Goal: Download file/media

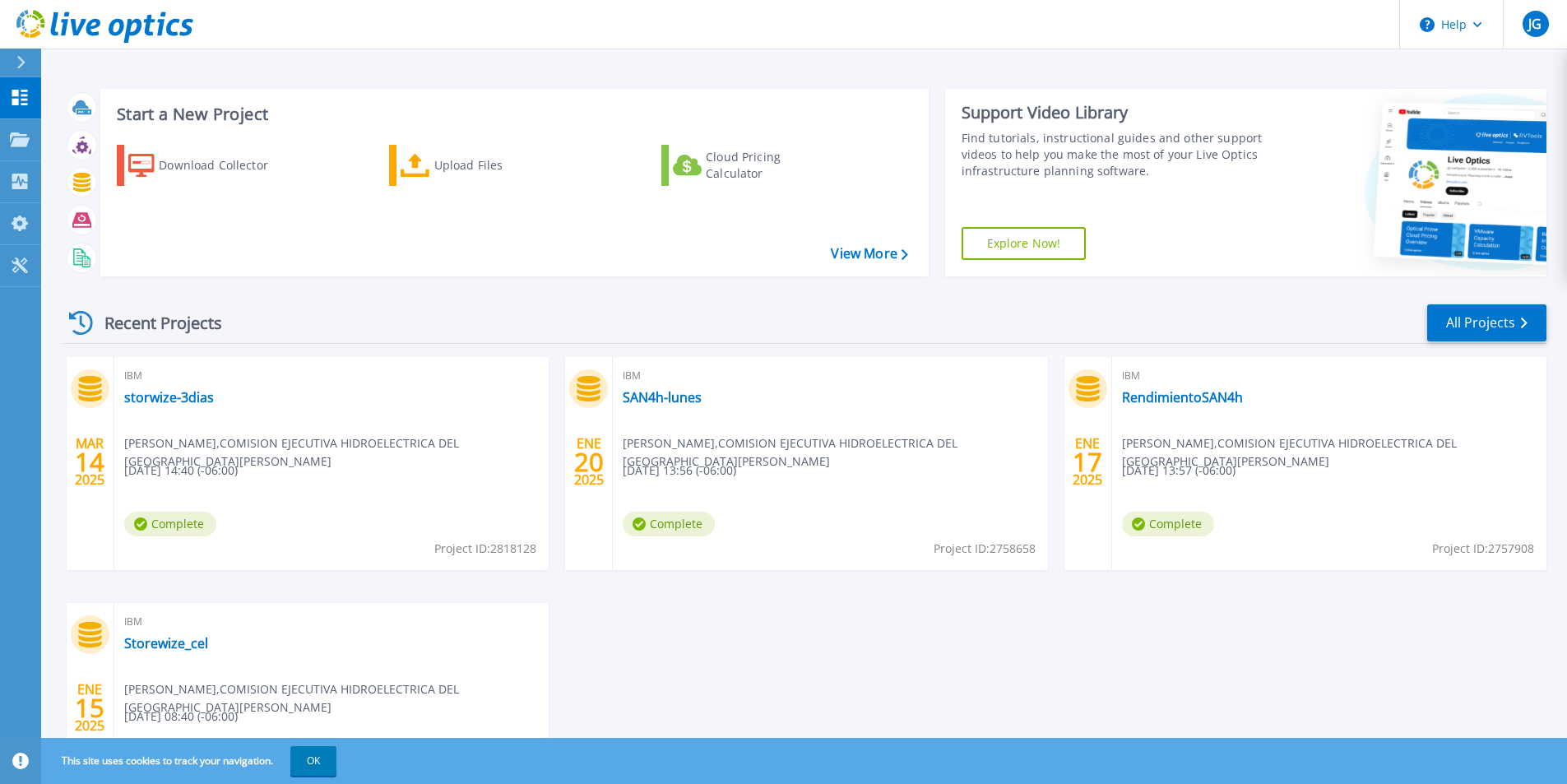
click at [1172, 666] on div "MAR 14 2025 IBM storwize-3dias Jose Guardado , COMISION EJECUTIVA HIDROELECTRIC…" at bounding box center [798, 603] width 1497 height 492
click at [183, 167] on div "Download Collector" at bounding box center [224, 166] width 132 height 33
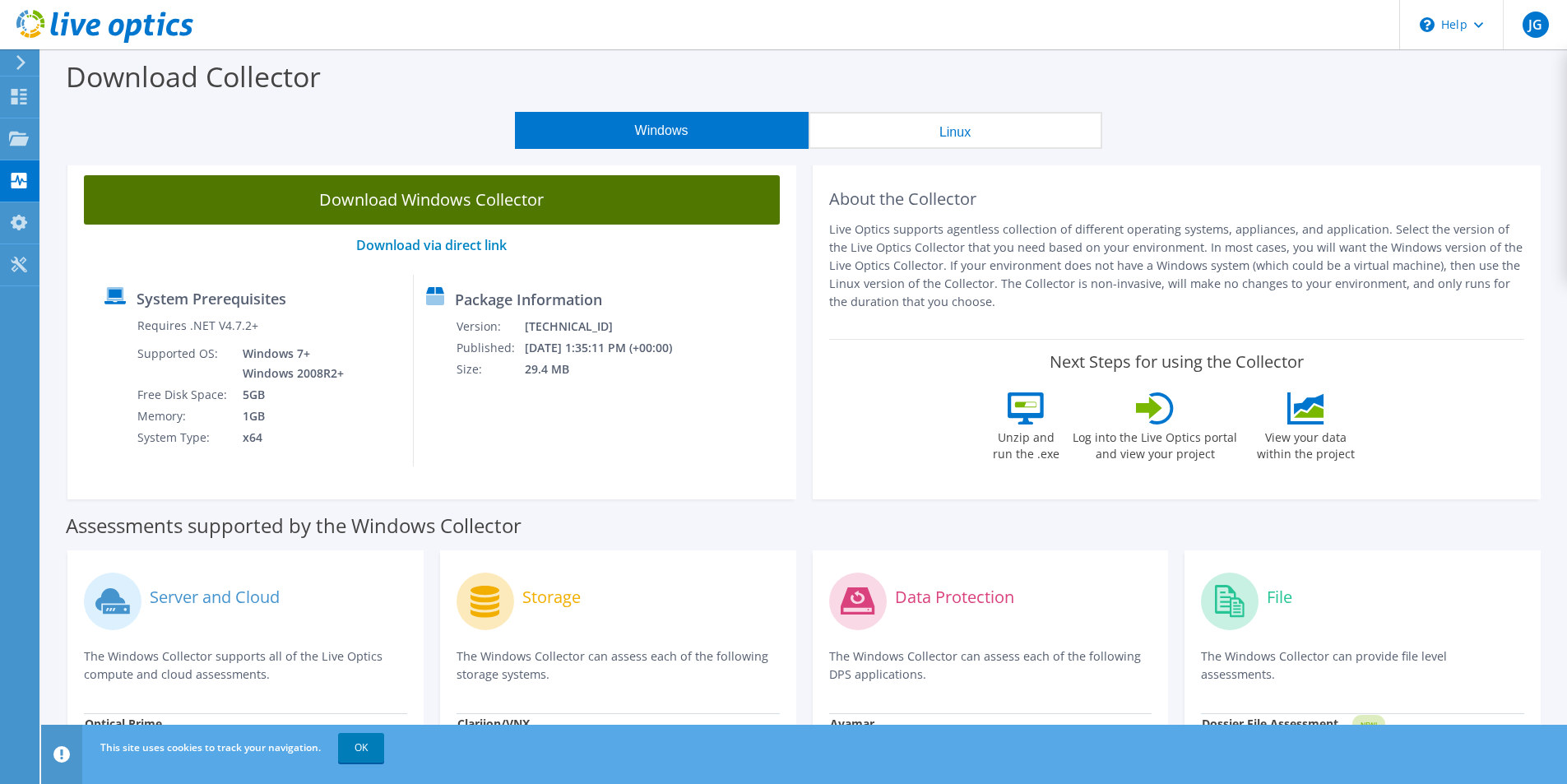
click at [689, 194] on link "Download Windows Collector" at bounding box center [431, 200] width 696 height 50
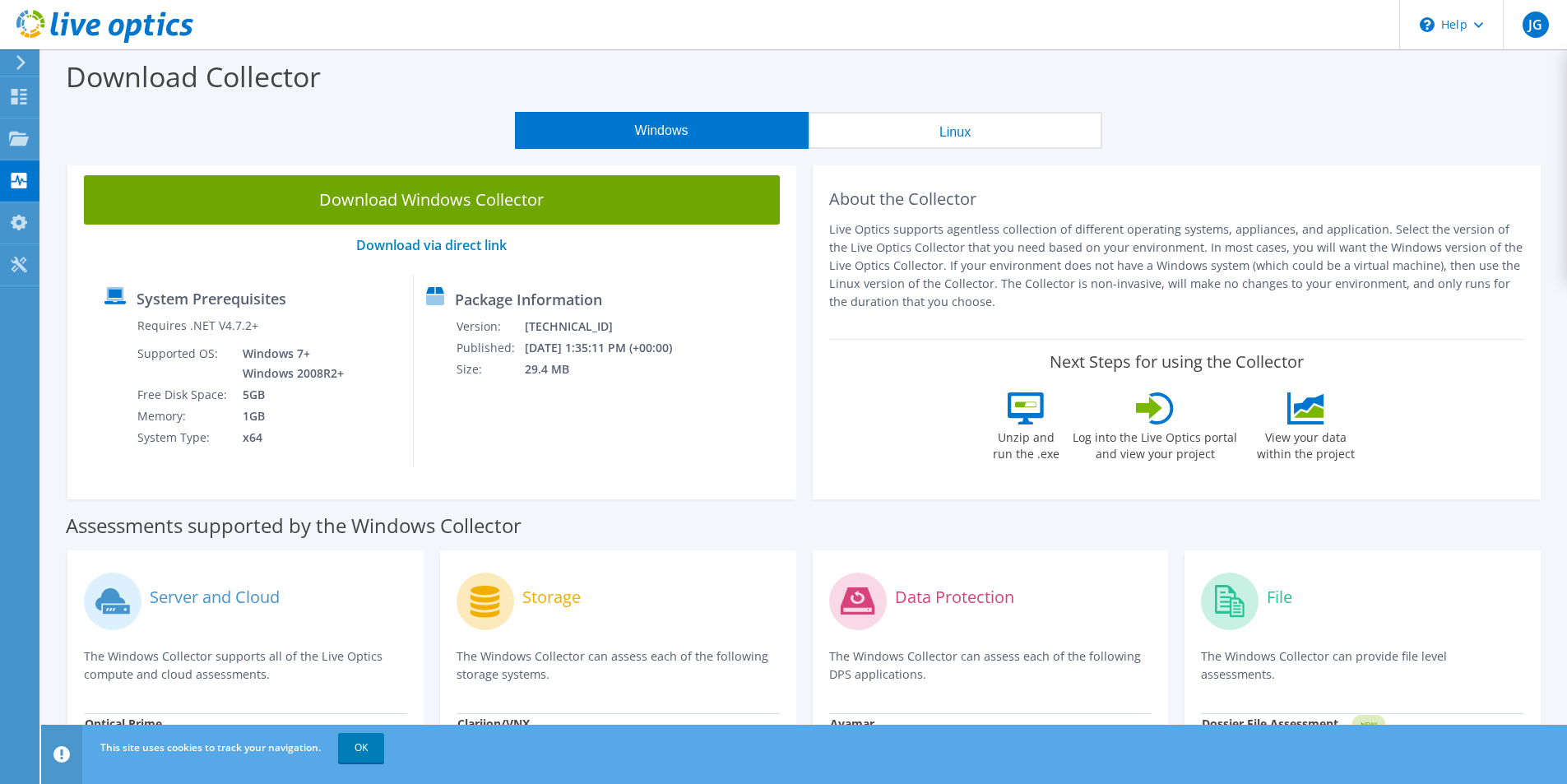
click at [1024, 134] on button "Linux" at bounding box center [955, 130] width 294 height 37
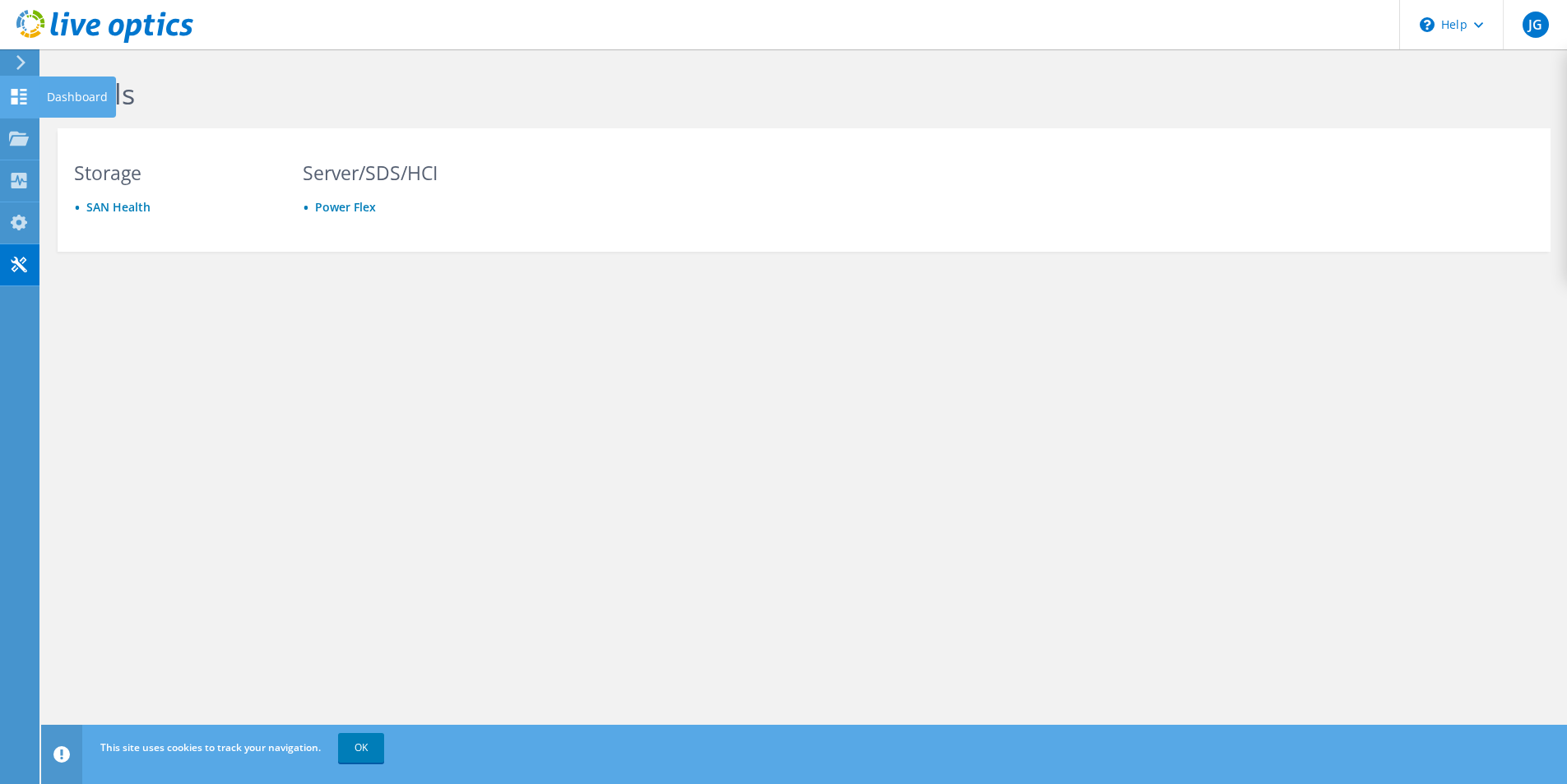
click at [84, 95] on div "Dashboard" at bounding box center [77, 97] width 77 height 41
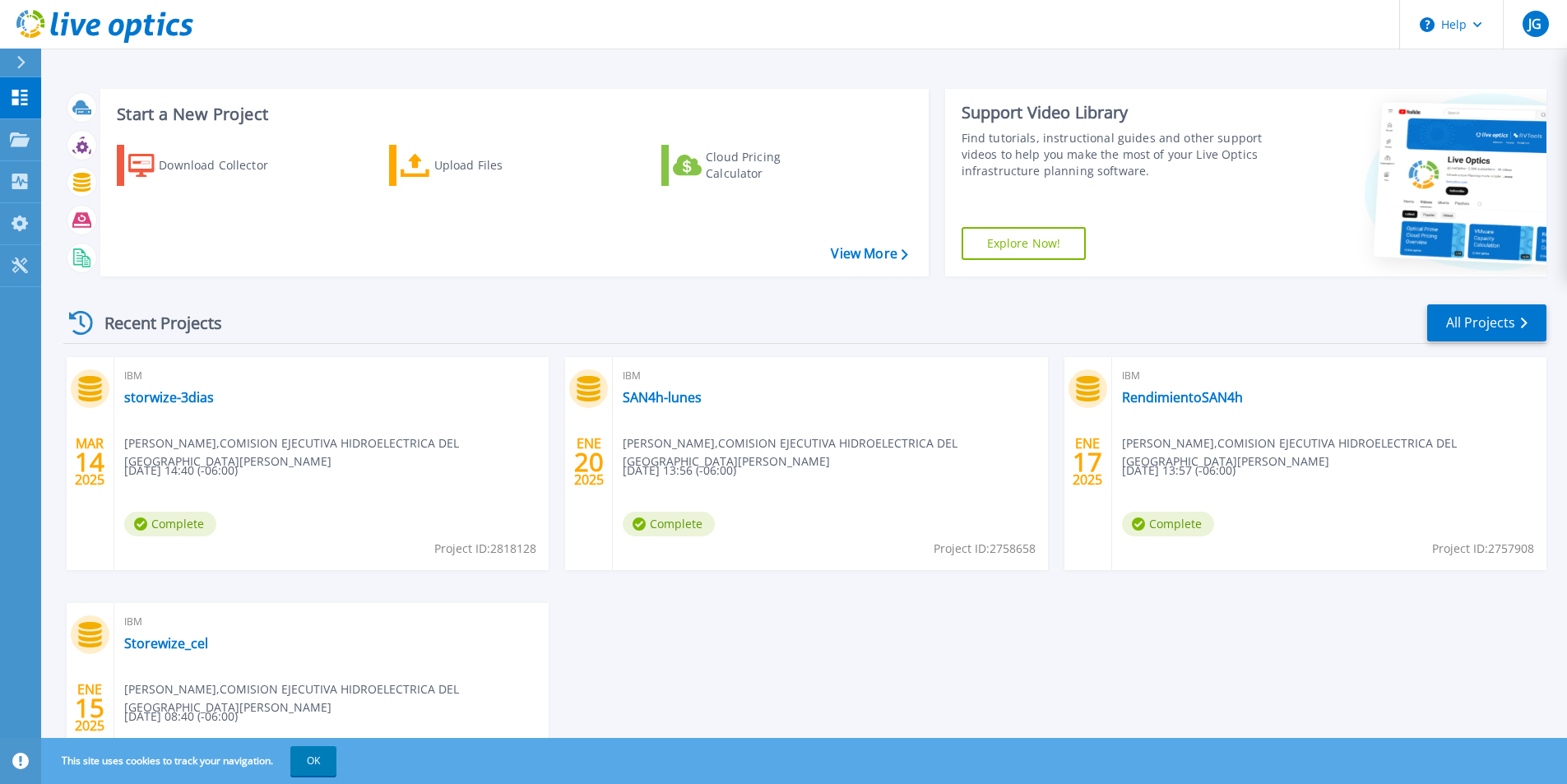
click at [1436, 84] on div "Start a New Project Download Collector Upload Files Cloud Pricing Calculator Vi…" at bounding box center [805, 182] width 1483 height 214
